Goal: Navigation & Orientation: Find specific page/section

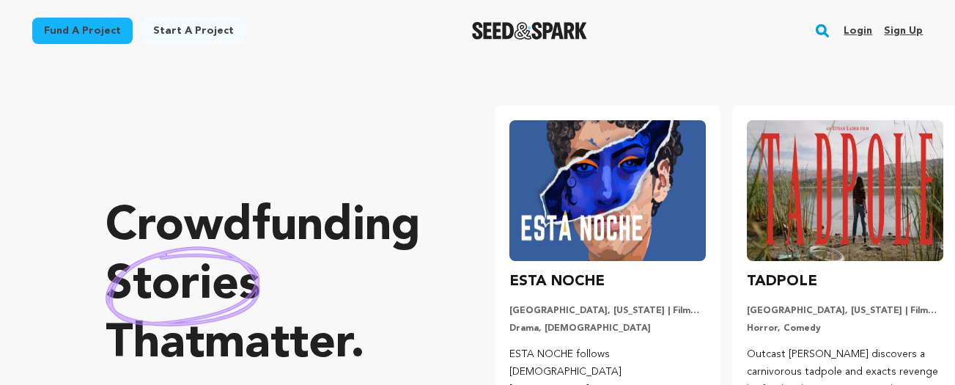
click at [858, 26] on link "Login" at bounding box center [858, 30] width 29 height 23
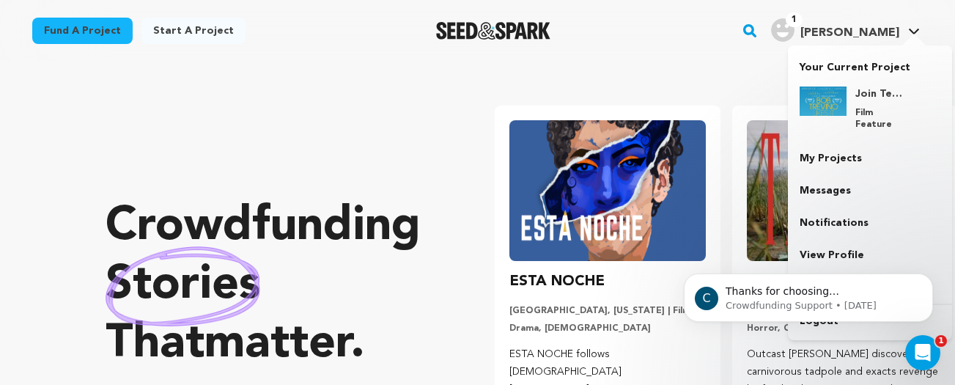
click at [887, 29] on span "[PERSON_NAME]" at bounding box center [849, 33] width 99 height 12
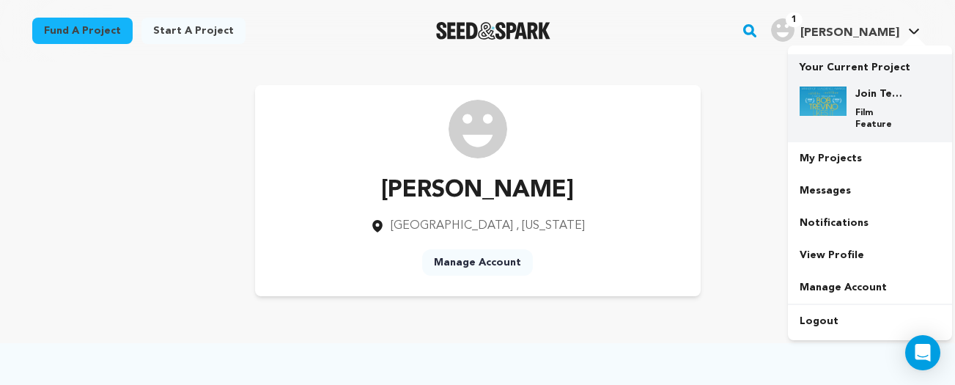
click at [822, 100] on img at bounding box center [823, 100] width 47 height 29
